Goal: Navigation & Orientation: Find specific page/section

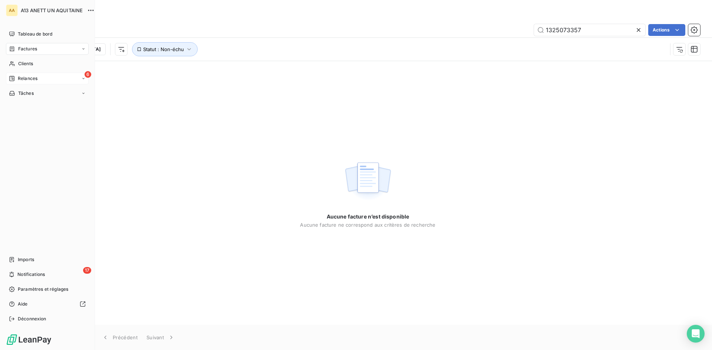
click at [16, 75] on div "Relances" at bounding box center [23, 78] width 29 height 7
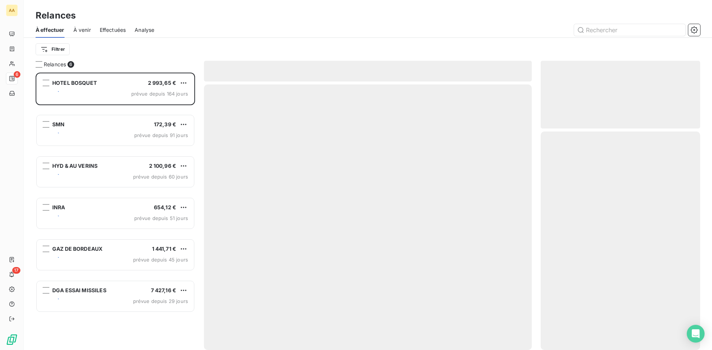
scroll to position [272, 154]
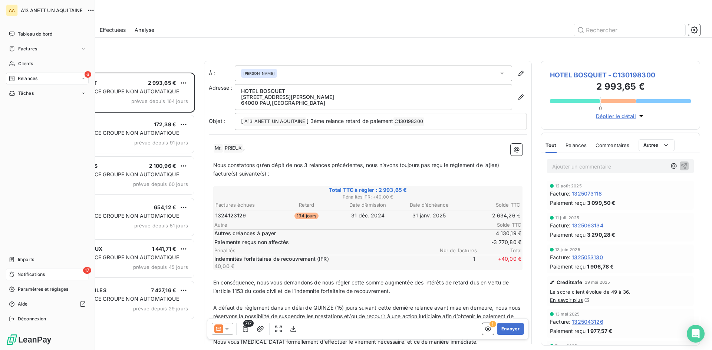
click at [19, 272] on span "Notifications" at bounding box center [30, 274] width 27 height 7
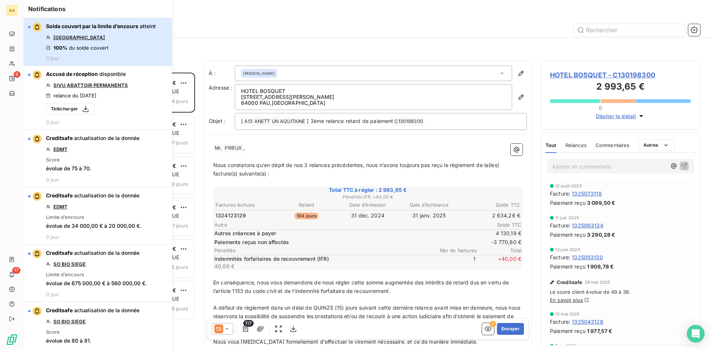
click at [95, 40] on div "Solde couvert par la limite d’encours atteint [GEOGRAPHIC_DATA] ANNE 100% du so…" at bounding box center [101, 42] width 110 height 39
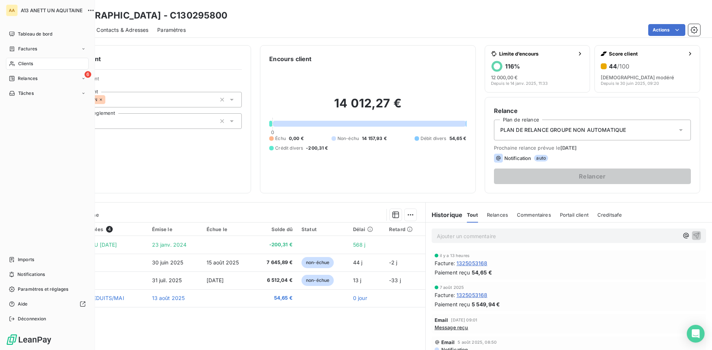
click at [22, 77] on span "Relances" at bounding box center [28, 78] width 20 height 7
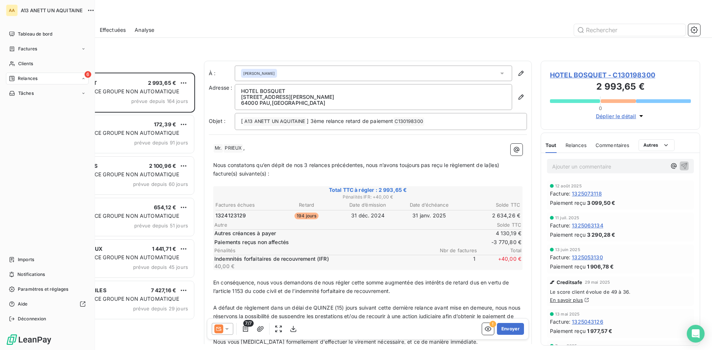
scroll to position [272, 154]
click at [21, 32] on span "Tableau de bord" at bounding box center [35, 34] width 34 height 7
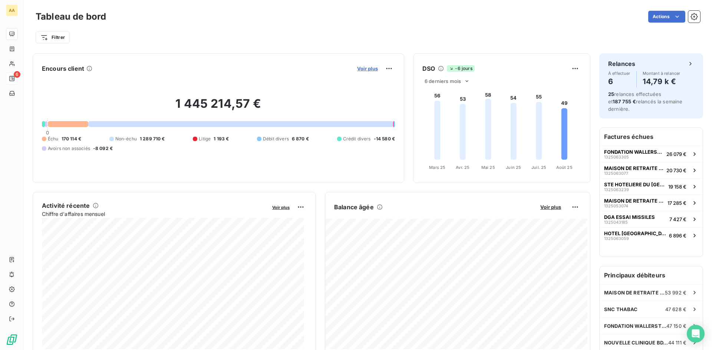
click at [360, 69] on span "Voir plus" at bounding box center [367, 69] width 21 height 6
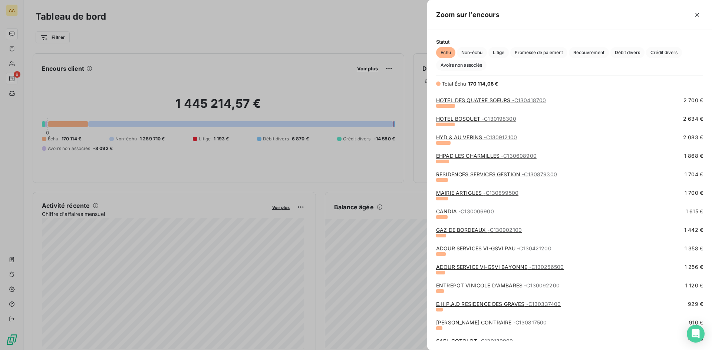
scroll to position [297, 0]
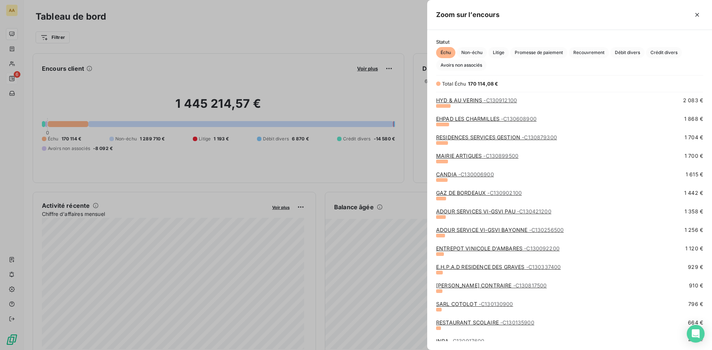
click at [538, 266] on span "- C130337400" at bounding box center [543, 267] width 35 height 6
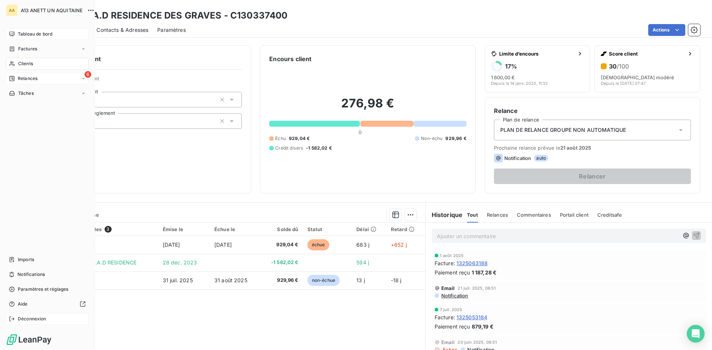
click at [26, 316] on span "Déconnexion" at bounding box center [32, 319] width 29 height 7
